Goal: Information Seeking & Learning: Learn about a topic

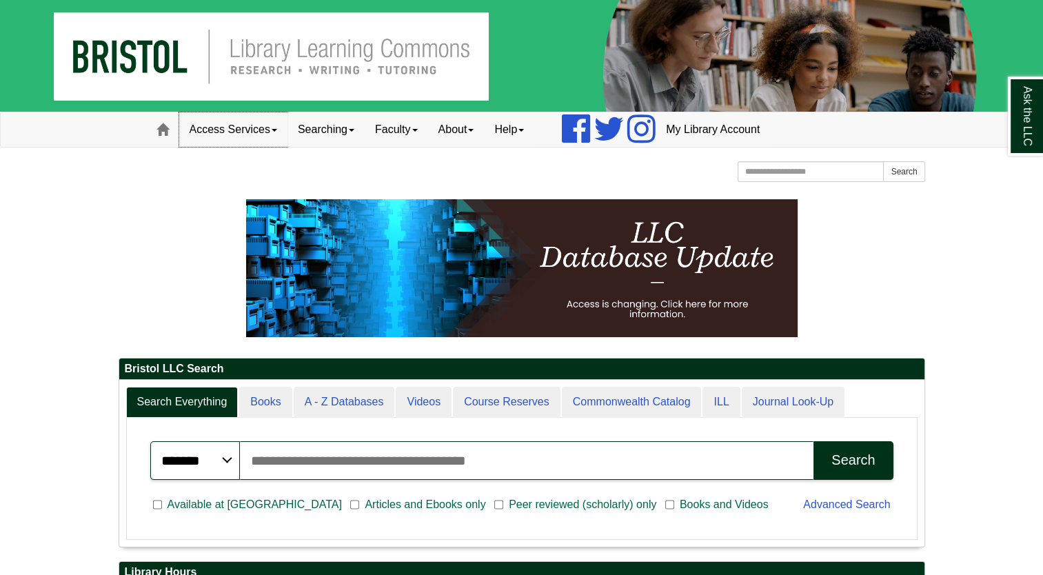
click at [269, 129] on link "Access Services" at bounding box center [233, 129] width 108 height 34
click at [343, 127] on link "Searching" at bounding box center [325, 129] width 77 height 34
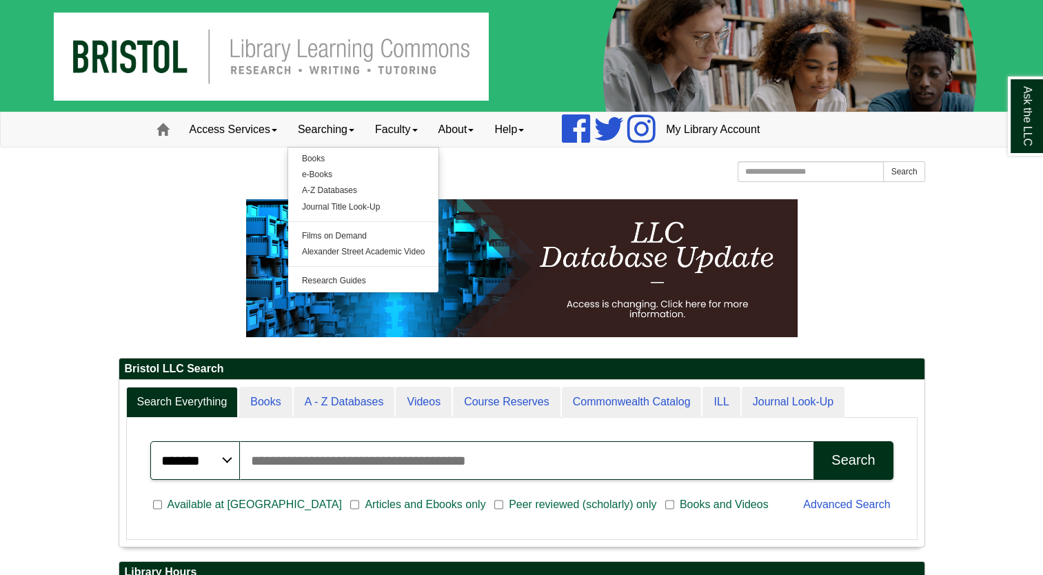
click at [525, 164] on div "Bristol Community College Bristol Community College Library Learning Commons Ho…" at bounding box center [522, 173] width 807 height 24
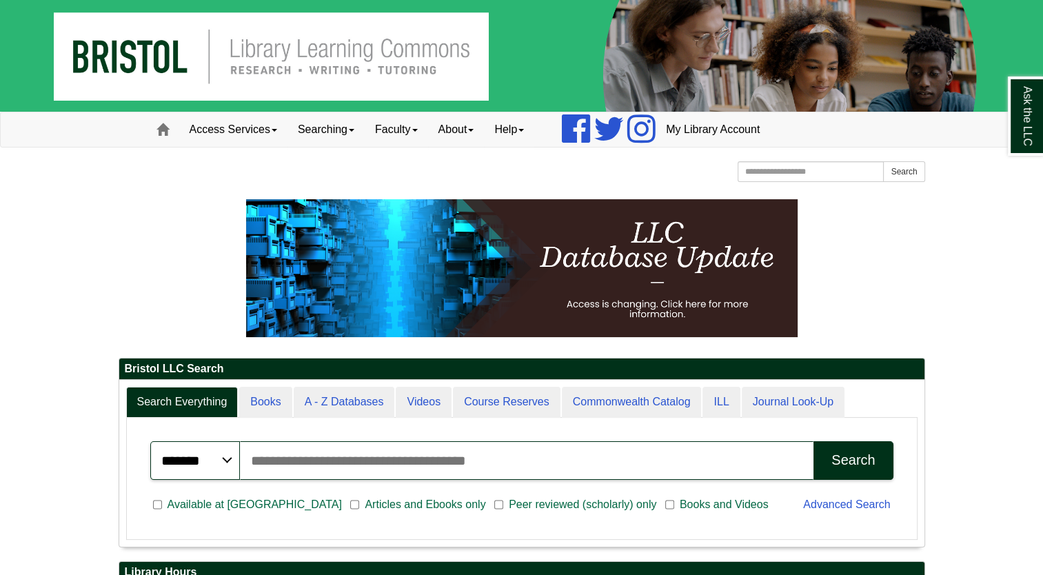
scroll to position [165, 805]
click at [399, 462] on input "Search articles, books, journals & more" at bounding box center [527, 460] width 574 height 39
type input "***"
click at [813, 441] on button "Search" at bounding box center [852, 460] width 79 height 39
drag, startPoint x: 276, startPoint y: 454, endPoint x: 196, endPoint y: 464, distance: 81.2
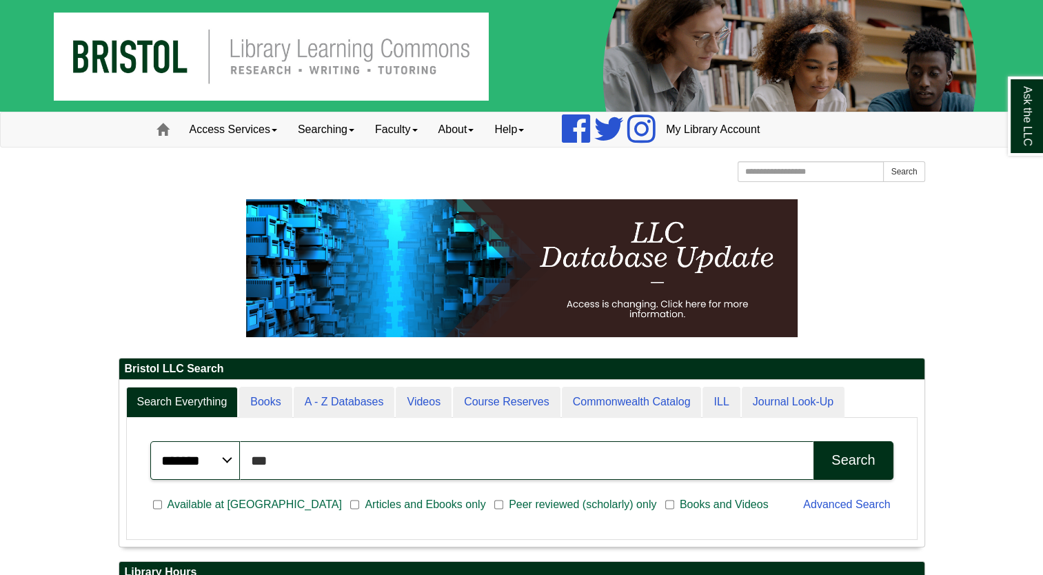
click at [196, 464] on div "******* ***** ****** Search articles, books, journals & more *** Search" at bounding box center [521, 460] width 743 height 39
click at [218, 457] on select "******* ***** ******" at bounding box center [195, 460] width 90 height 39
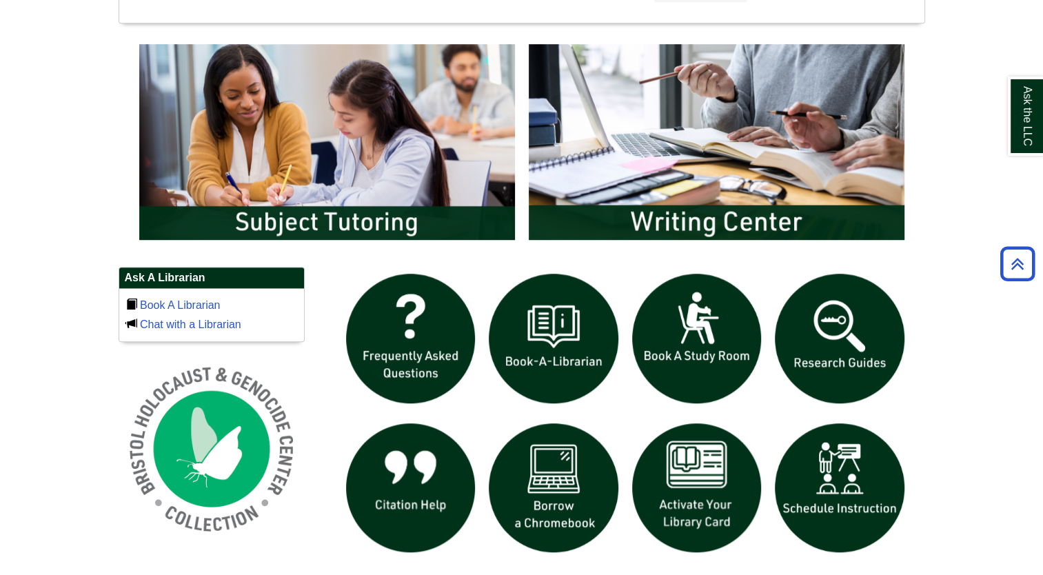
scroll to position [843, 0]
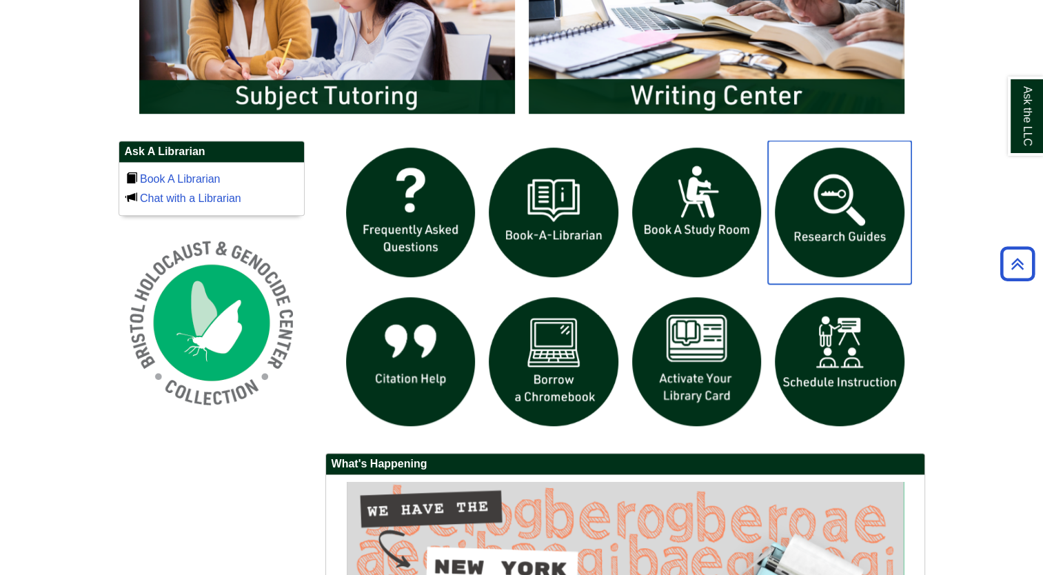
click at [858, 228] on img "slideshow" at bounding box center [839, 212] width 143 height 143
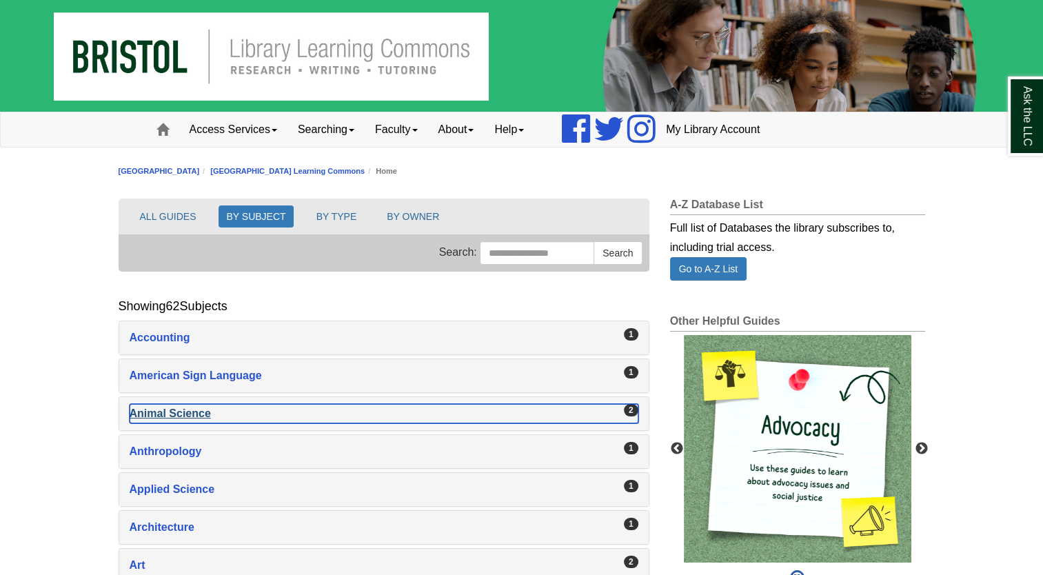
click at [196, 405] on div "Animal Science , 2 guides" at bounding box center [384, 413] width 509 height 19
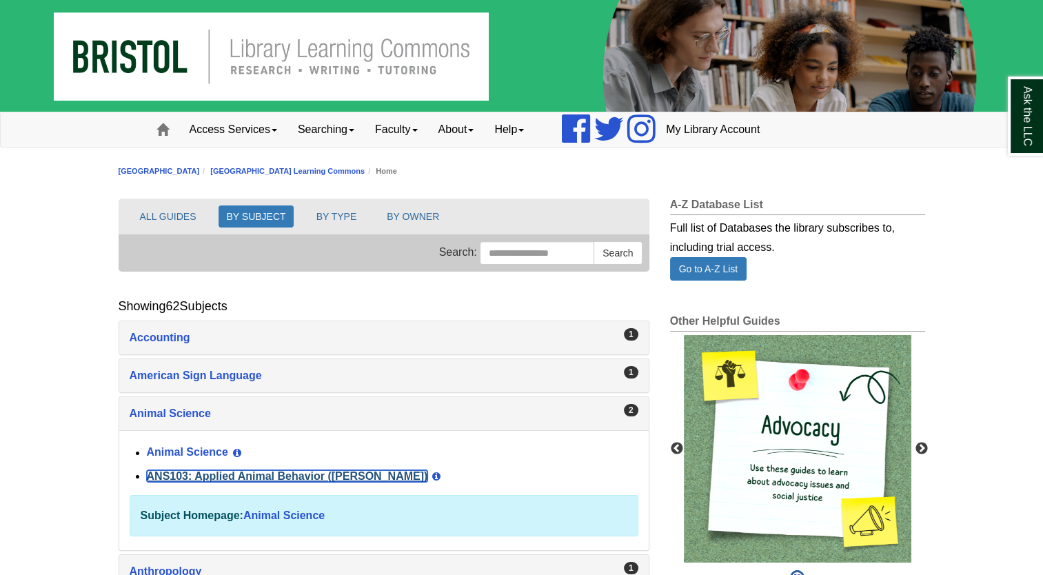
click at [272, 474] on link "ANS103: Applied Animal Behavior ([PERSON_NAME])" at bounding box center [287, 476] width 281 height 12
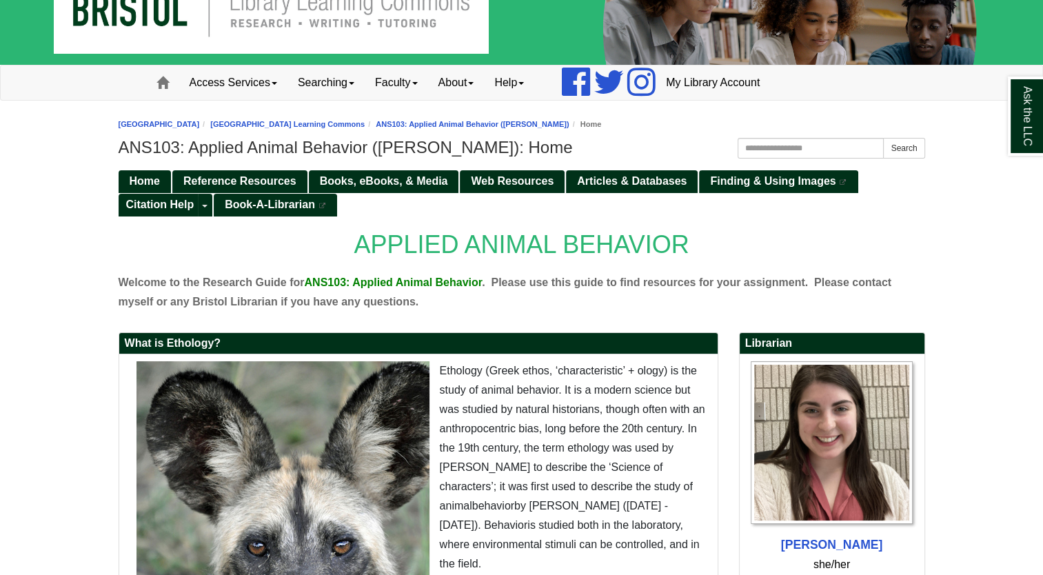
scroll to position [50, 0]
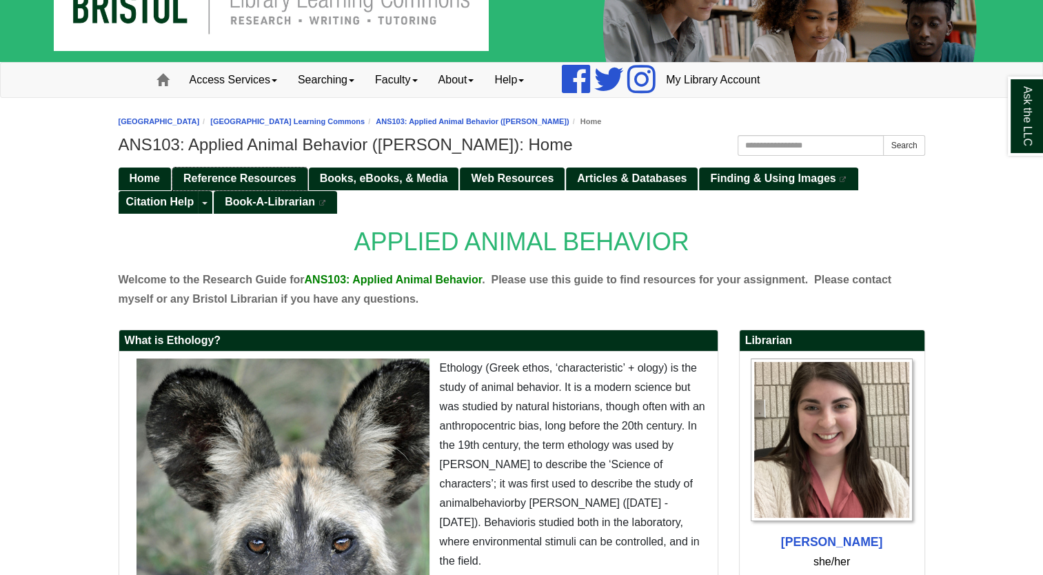
click at [234, 177] on span "Reference Resources" at bounding box center [239, 178] width 113 height 12
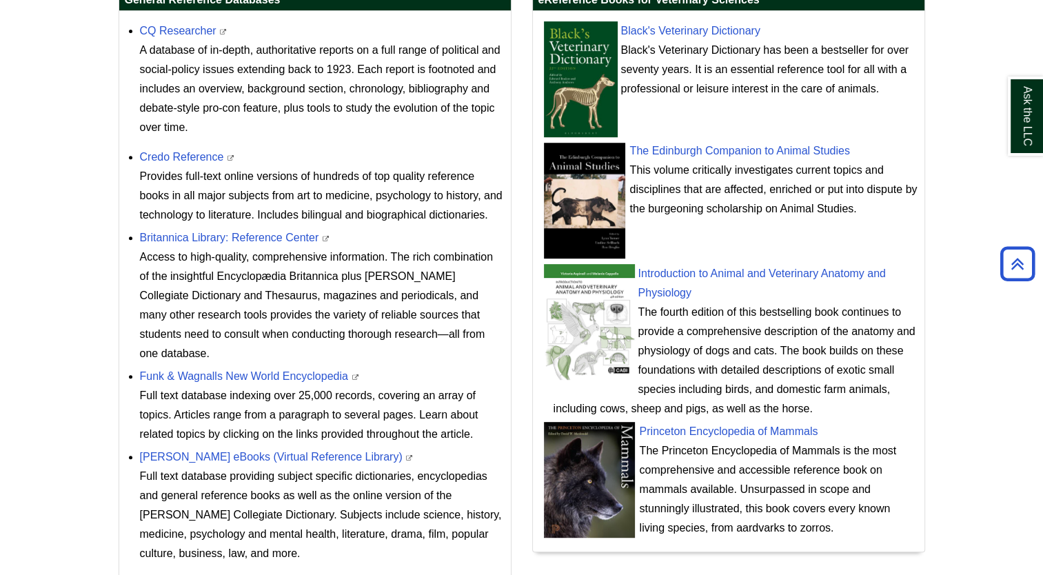
scroll to position [557, 0]
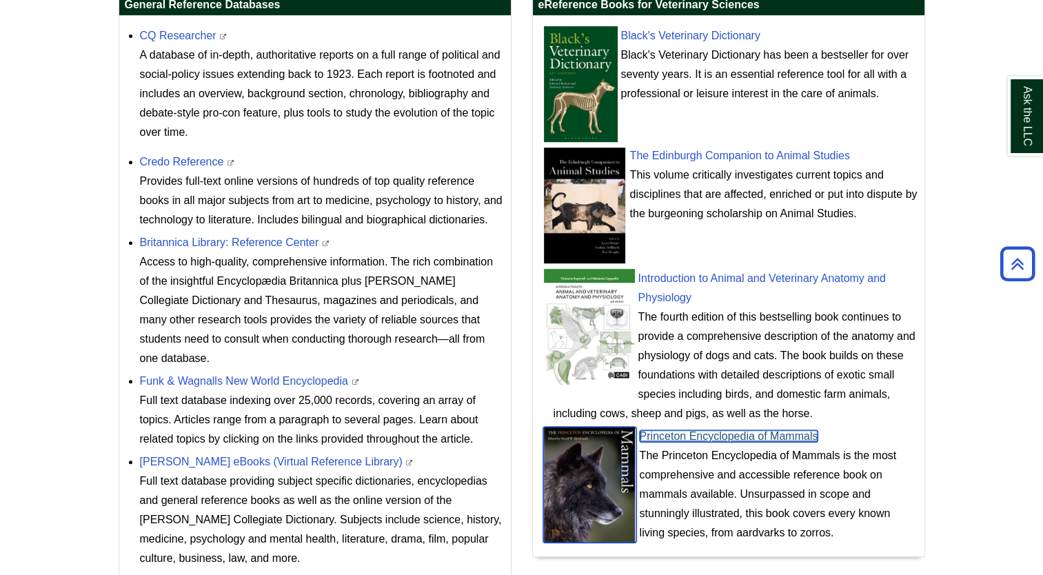
click at [702, 436] on link "Princeton Encyclopedia of Mammals" at bounding box center [729, 436] width 179 height 12
